Goal: Find specific page/section: Find specific page/section

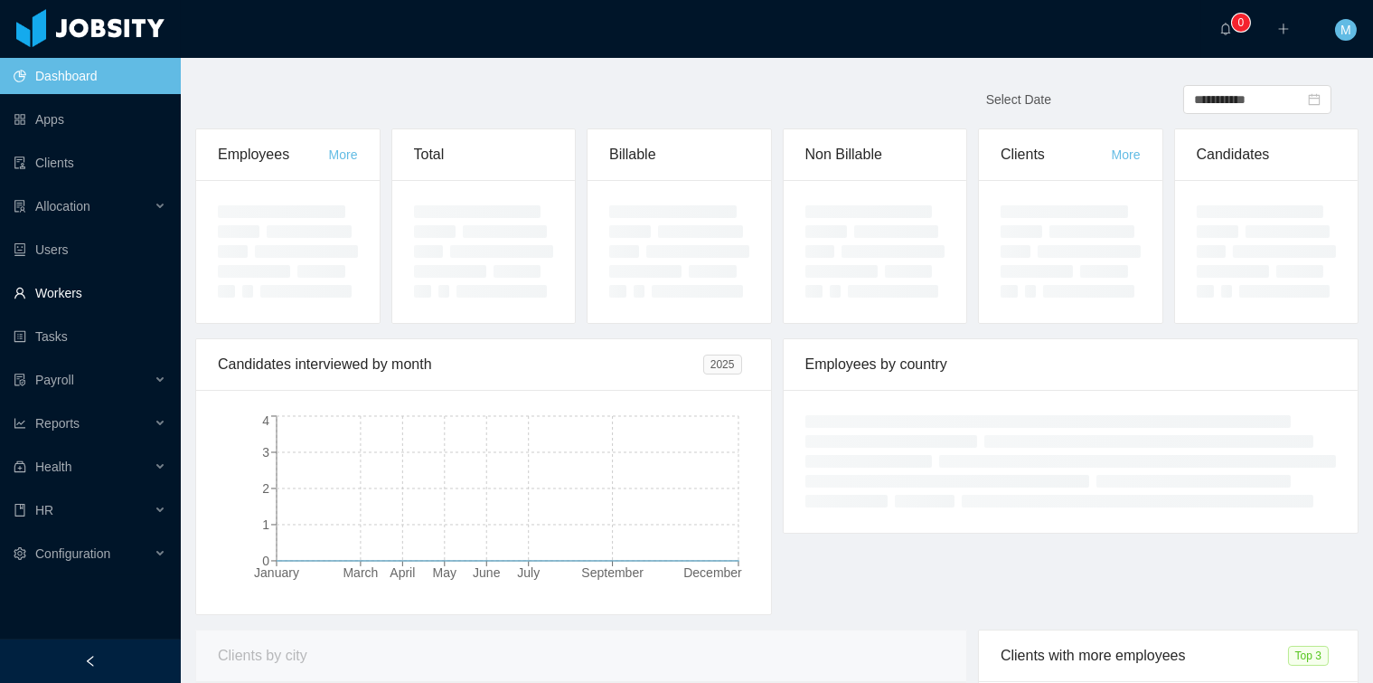
drag, startPoint x: 71, startPoint y: 303, endPoint x: 255, endPoint y: 269, distance: 187.6
click at [71, 303] on link "Workers" at bounding box center [90, 293] width 153 height 36
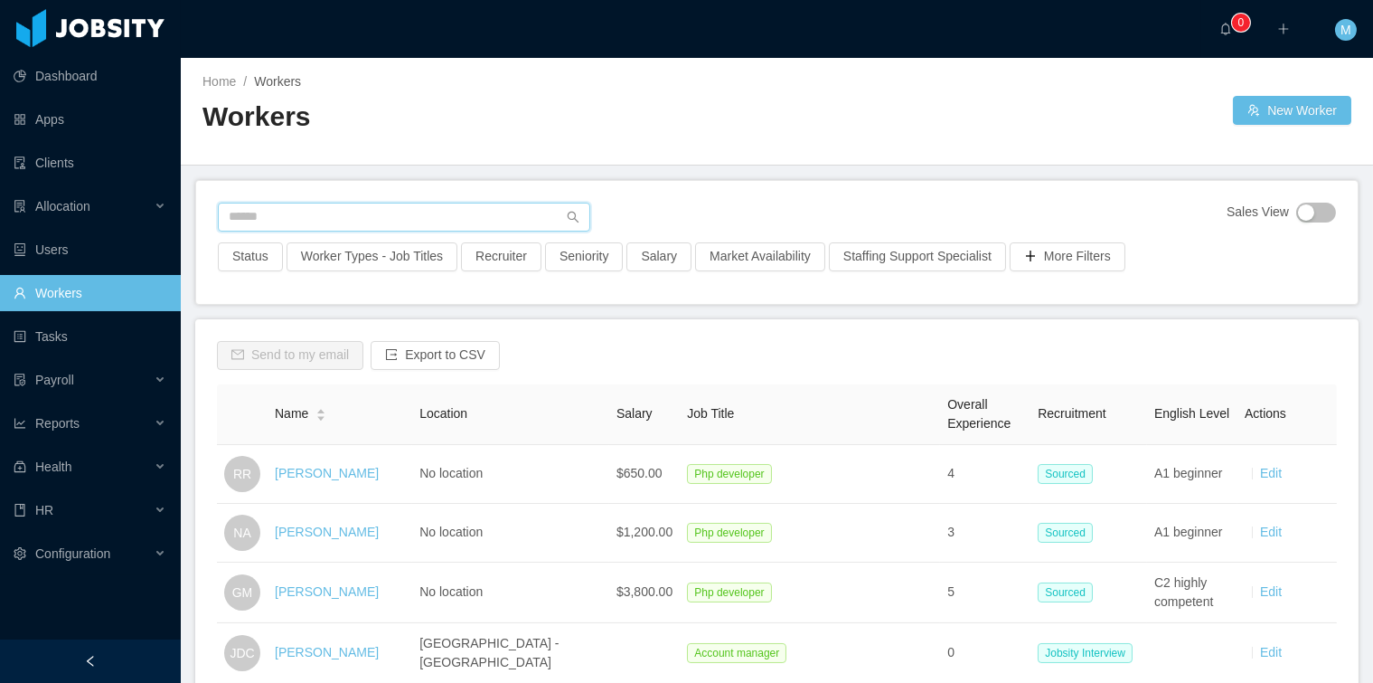
click at [315, 218] on input "text" at bounding box center [404, 217] width 373 height 29
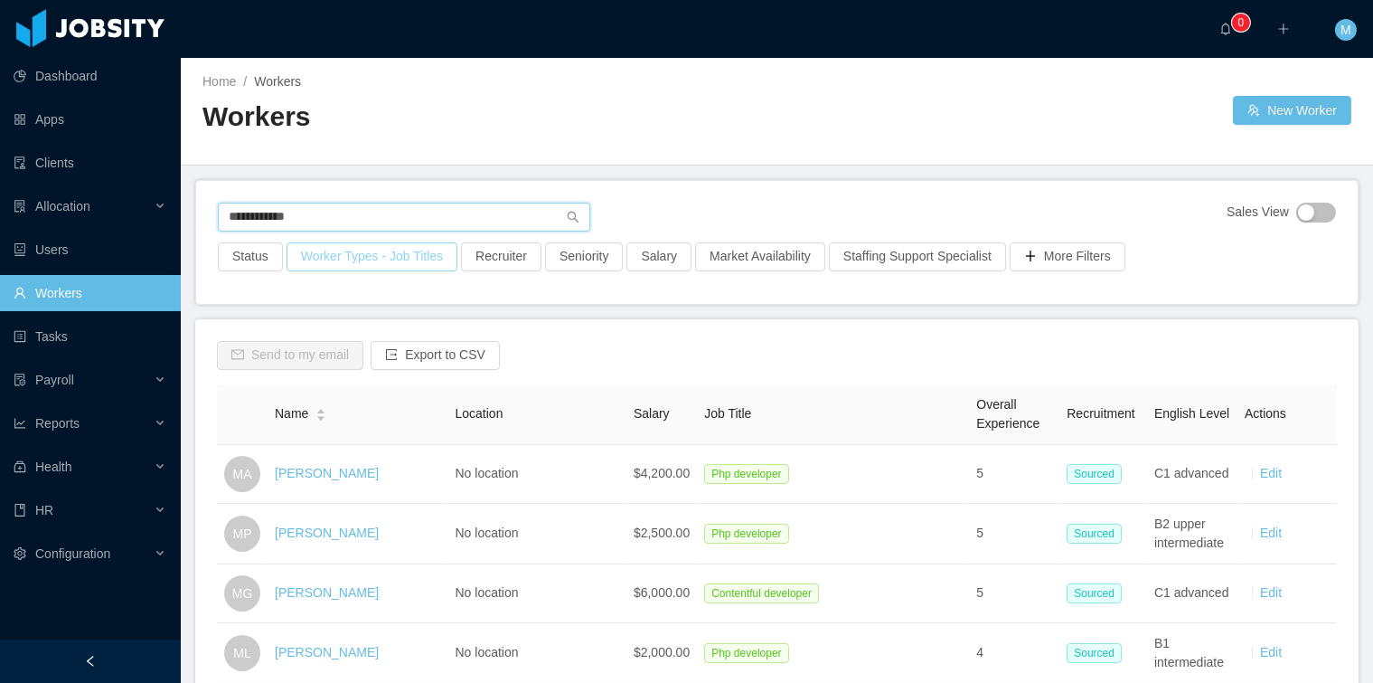
type input "**********"
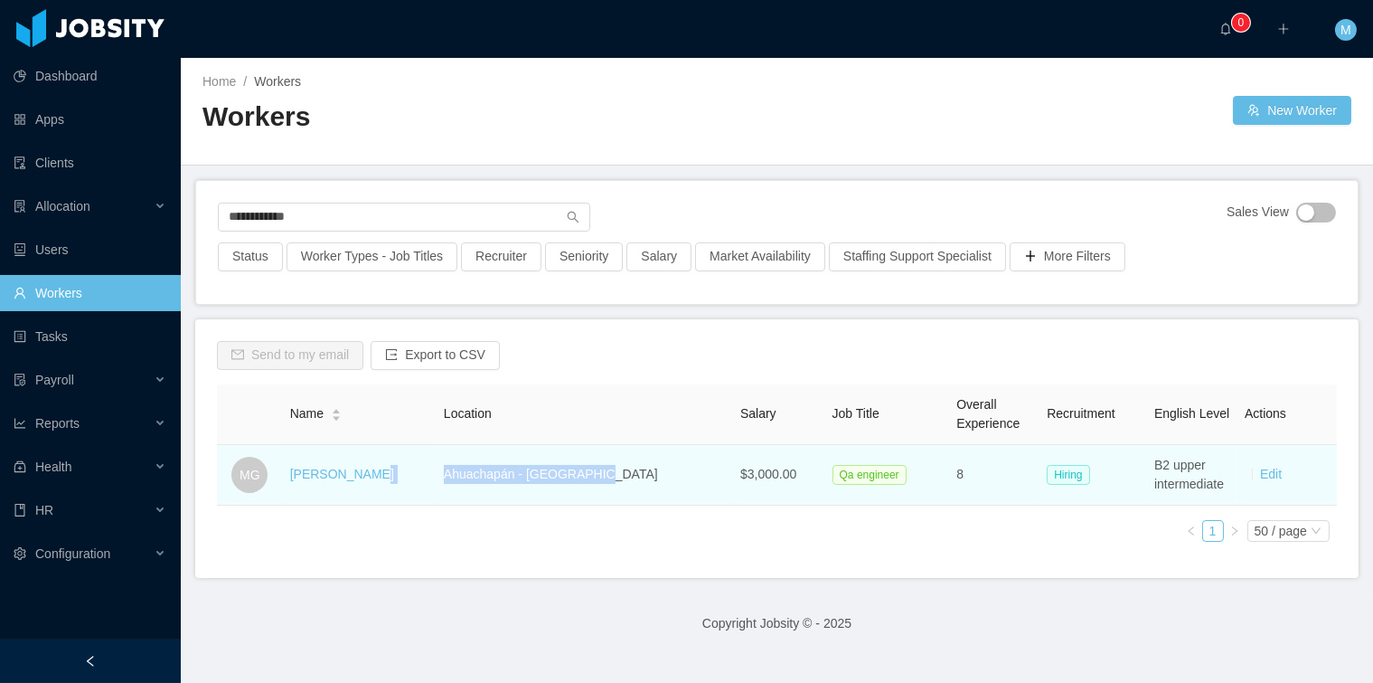
drag, startPoint x: 609, startPoint y: 473, endPoint x: 420, endPoint y: 471, distance: 189.9
click at [420, 471] on tr "MG [PERSON_NAME] Ahuachapán - [GEOGRAPHIC_DATA] $3,000.00 Qa engineer 8 Hiring …" at bounding box center [777, 475] width 1120 height 61
copy tr "Ahuachapán - [GEOGRAPHIC_DATA]"
click at [338, 480] on link "[PERSON_NAME]" at bounding box center [342, 474] width 104 height 14
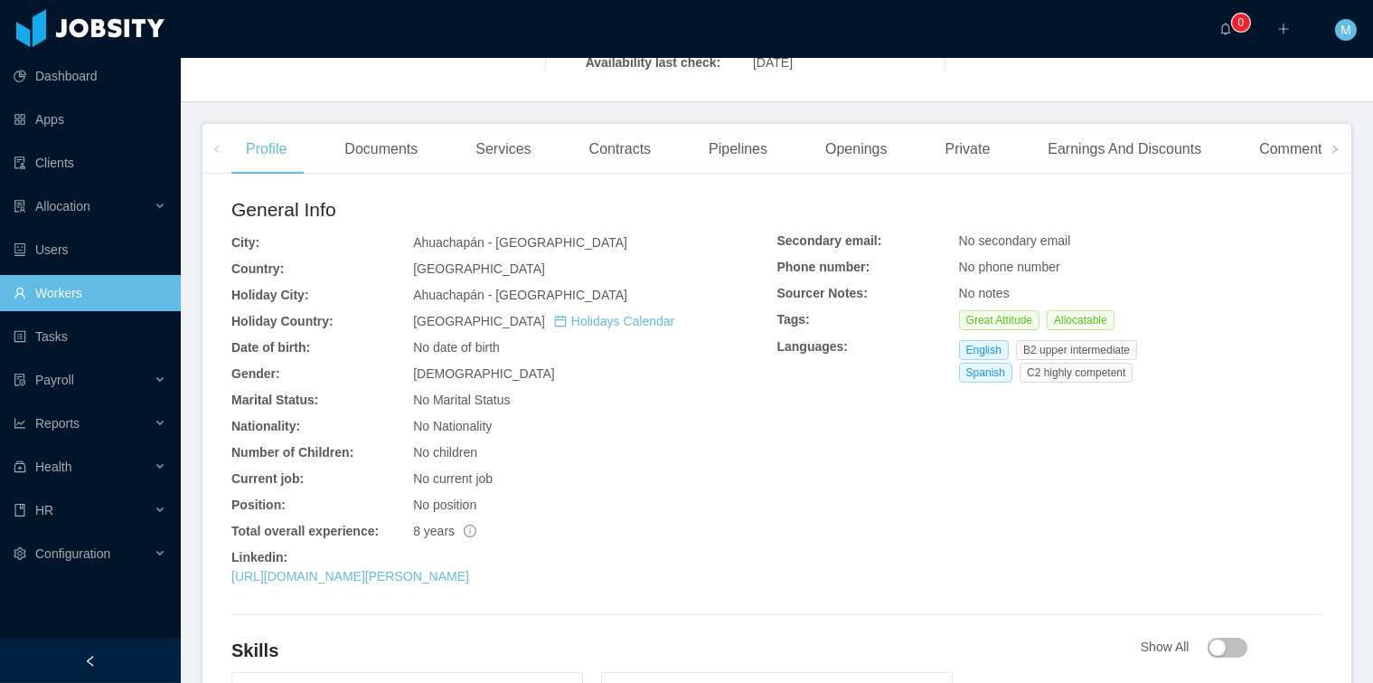
scroll to position [615, 0]
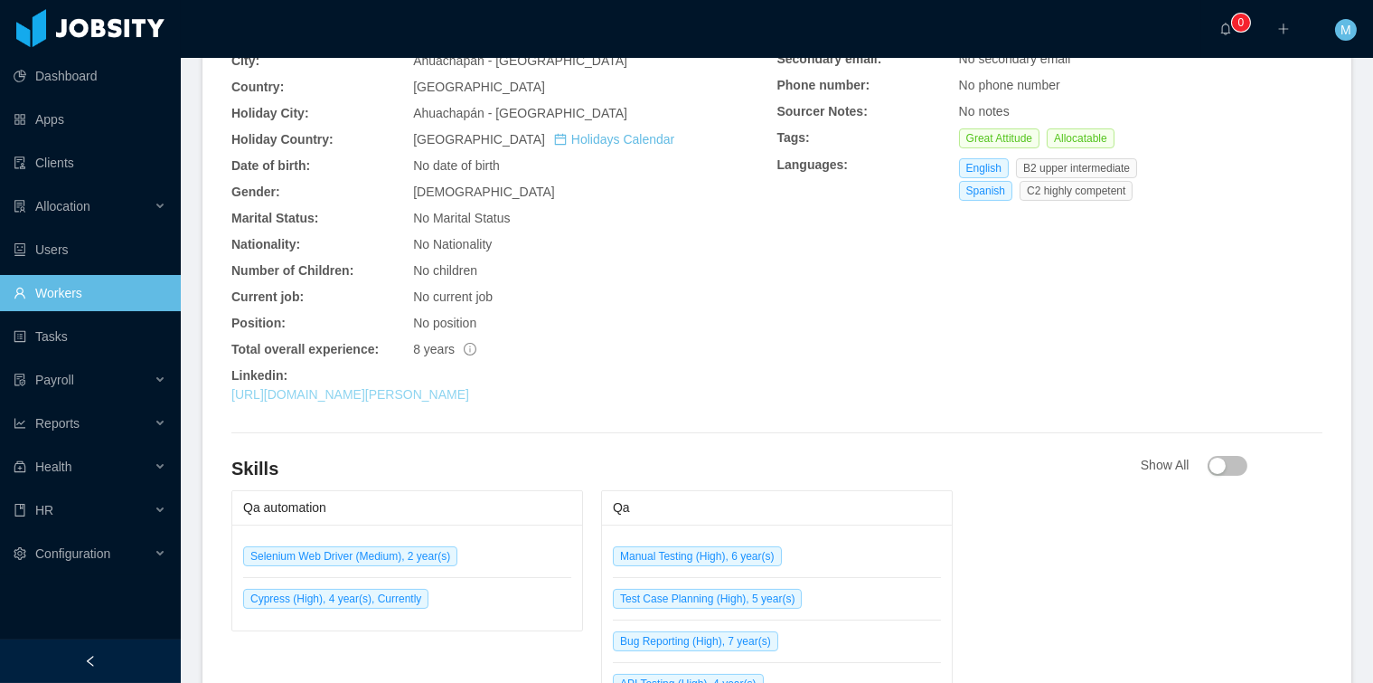
click at [469, 401] on link "[URL][DOMAIN_NAME][PERSON_NAME]" at bounding box center [350, 394] width 238 height 14
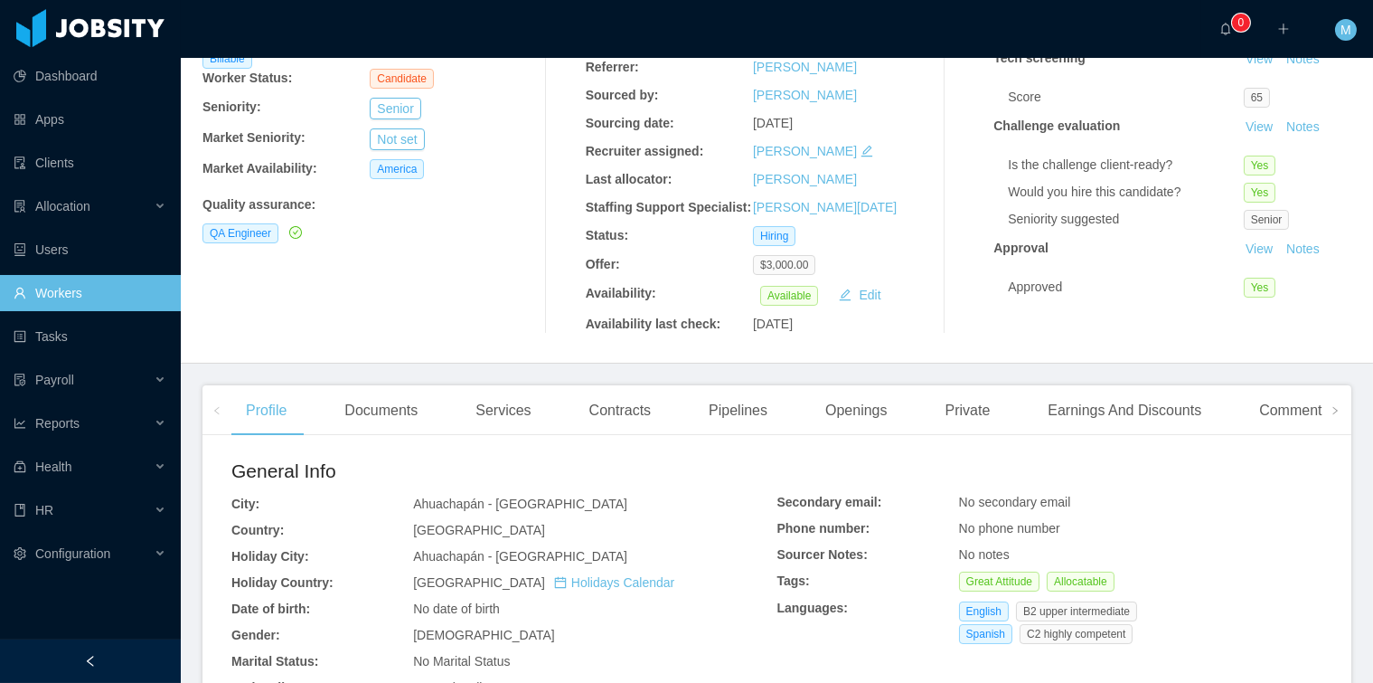
scroll to position [151, 0]
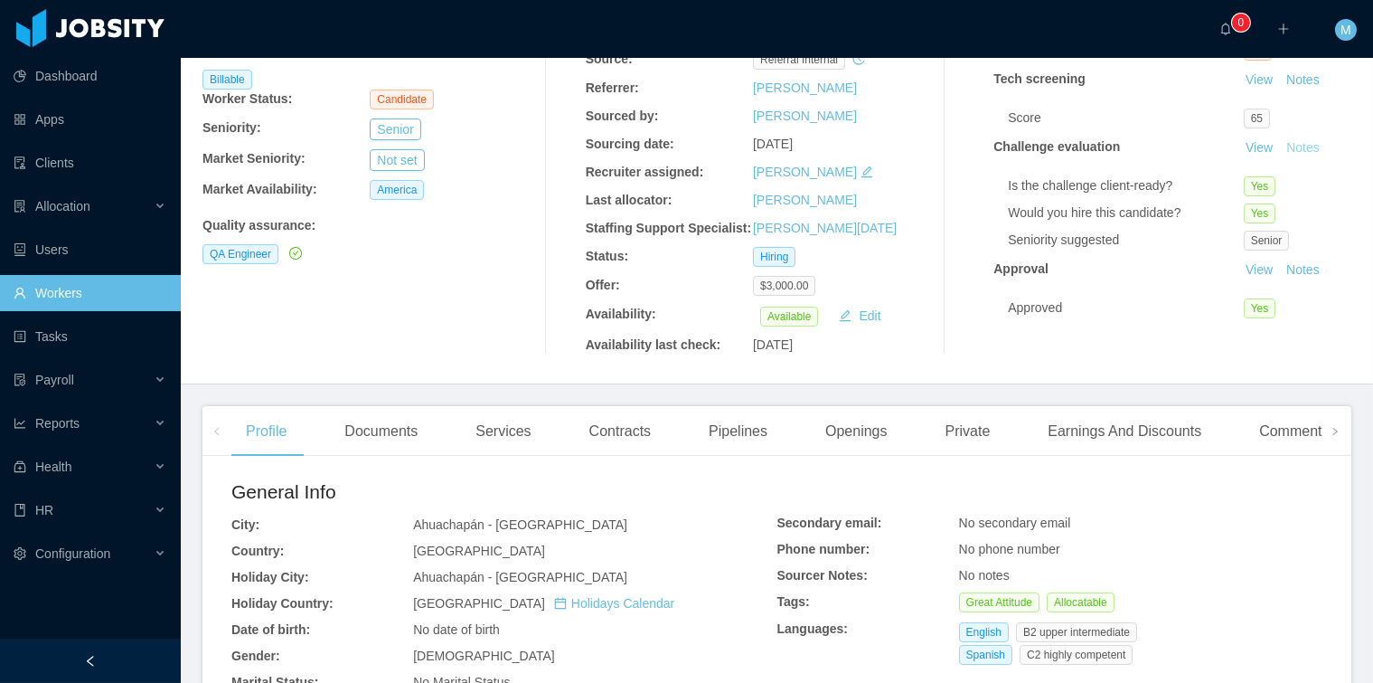
click at [1283, 144] on button "Notes" at bounding box center [1303, 148] width 48 height 22
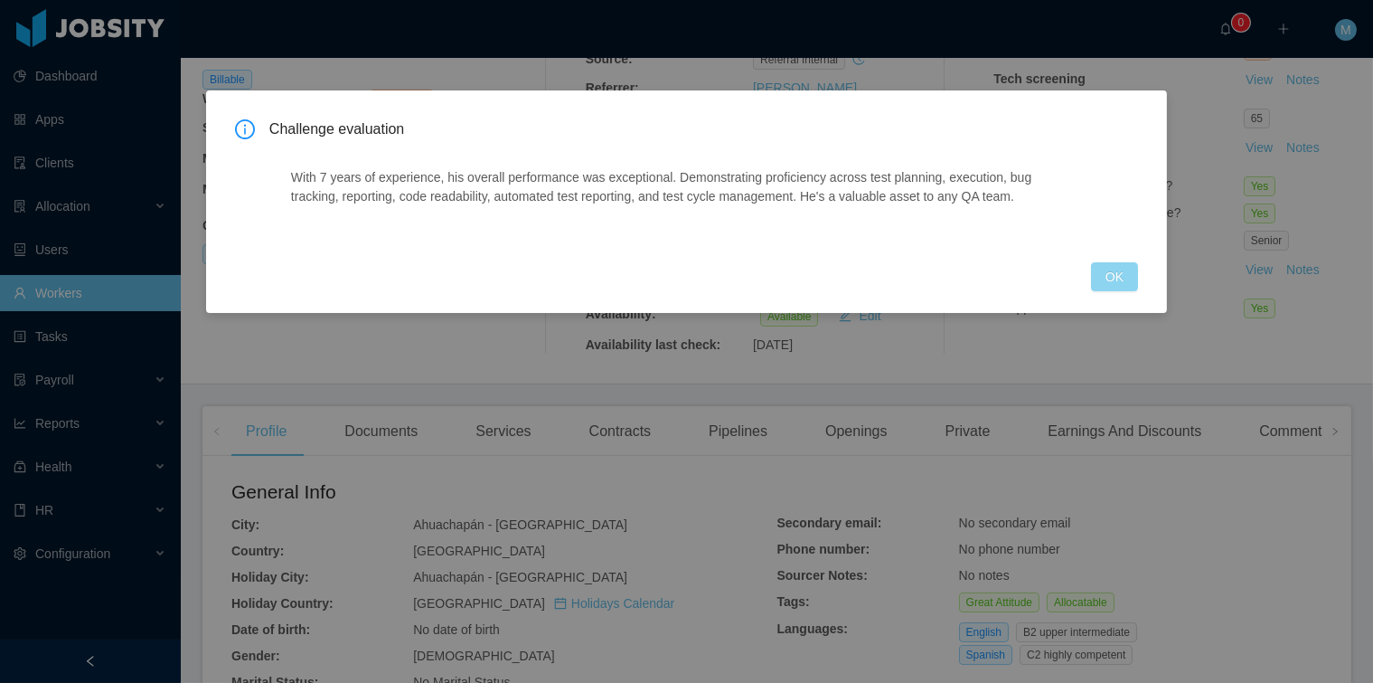
click at [1115, 280] on button "OK" at bounding box center [1114, 276] width 47 height 29
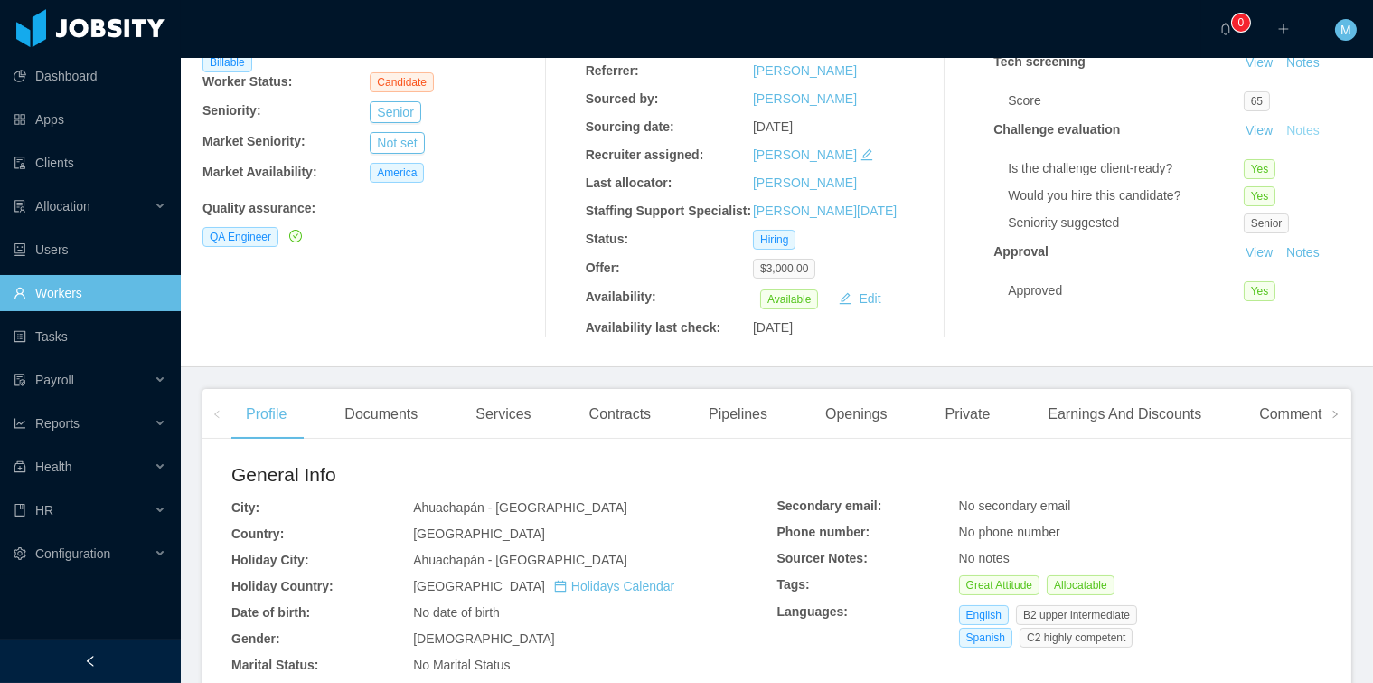
scroll to position [0, 0]
